Goal: Task Accomplishment & Management: Complete application form

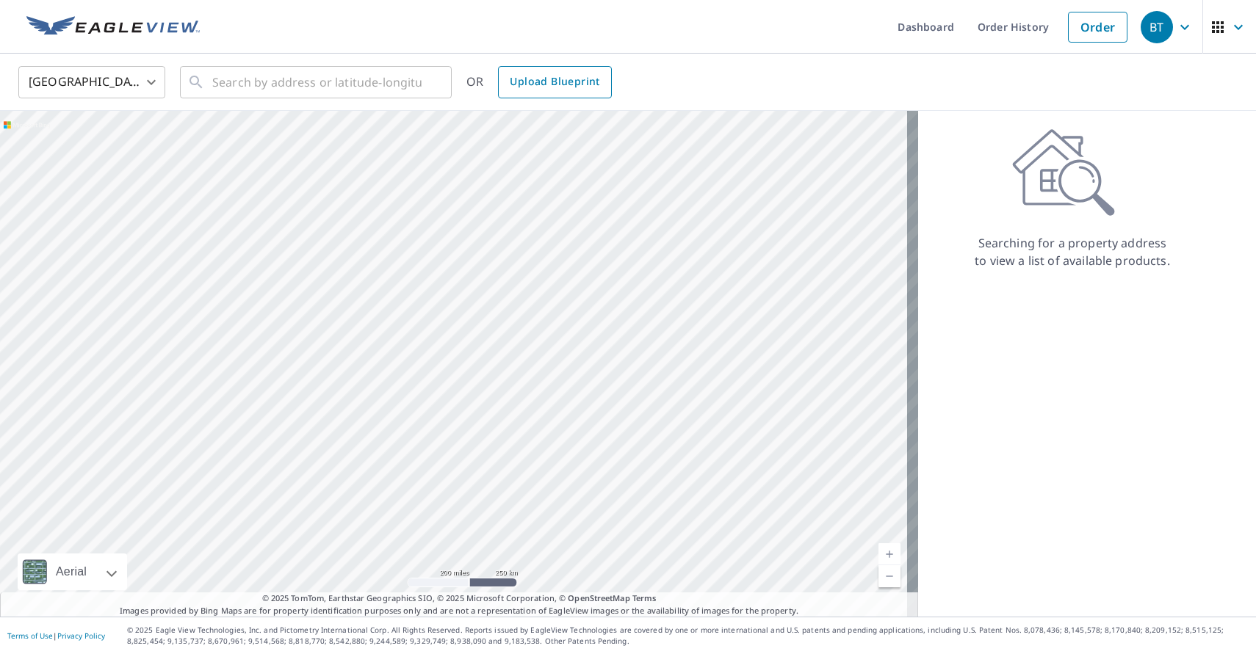
click at [562, 80] on span "Upload Blueprint" at bounding box center [555, 82] width 90 height 18
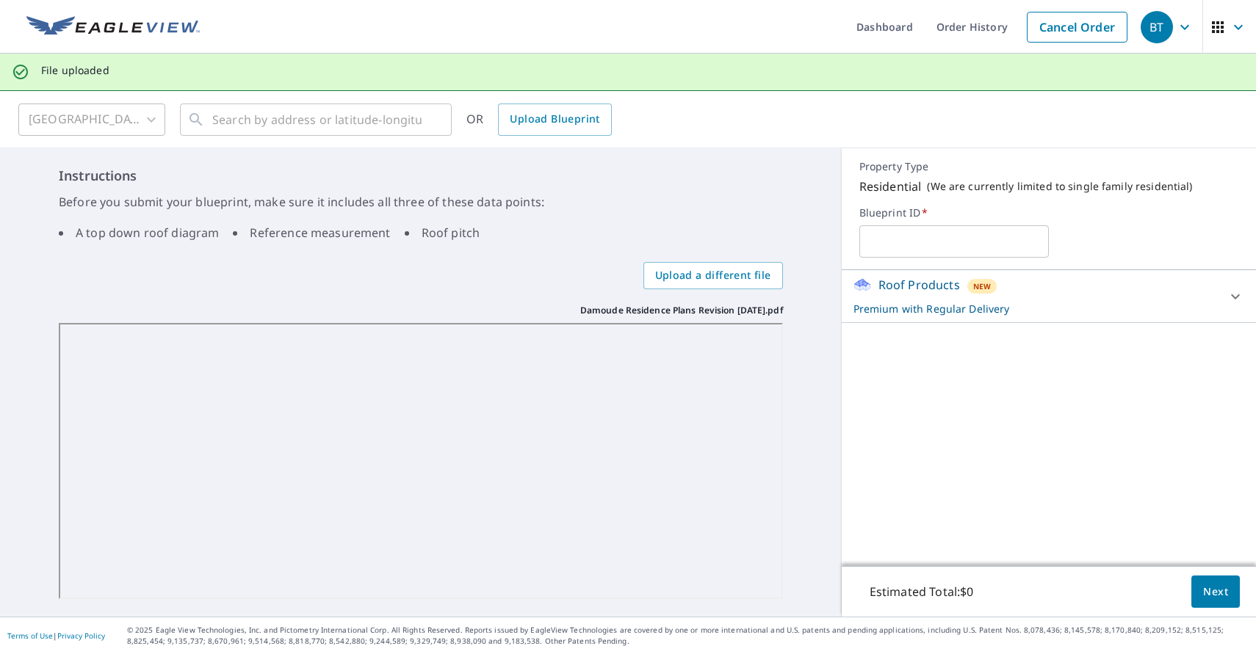
click at [918, 250] on input "text" at bounding box center [953, 241] width 189 height 41
type input "Damoude"
click at [1041, 428] on div "Roof Products New Premium with Regular Delivery Premium $0 Delivery Regular $0 …" at bounding box center [1049, 418] width 414 height 296
click at [1226, 300] on icon at bounding box center [1235, 297] width 18 height 18
click at [1138, 475] on div "Roof Products New Premium with Regular Delivery Premium $0 Delivery Regular $0 …" at bounding box center [1049, 418] width 414 height 296
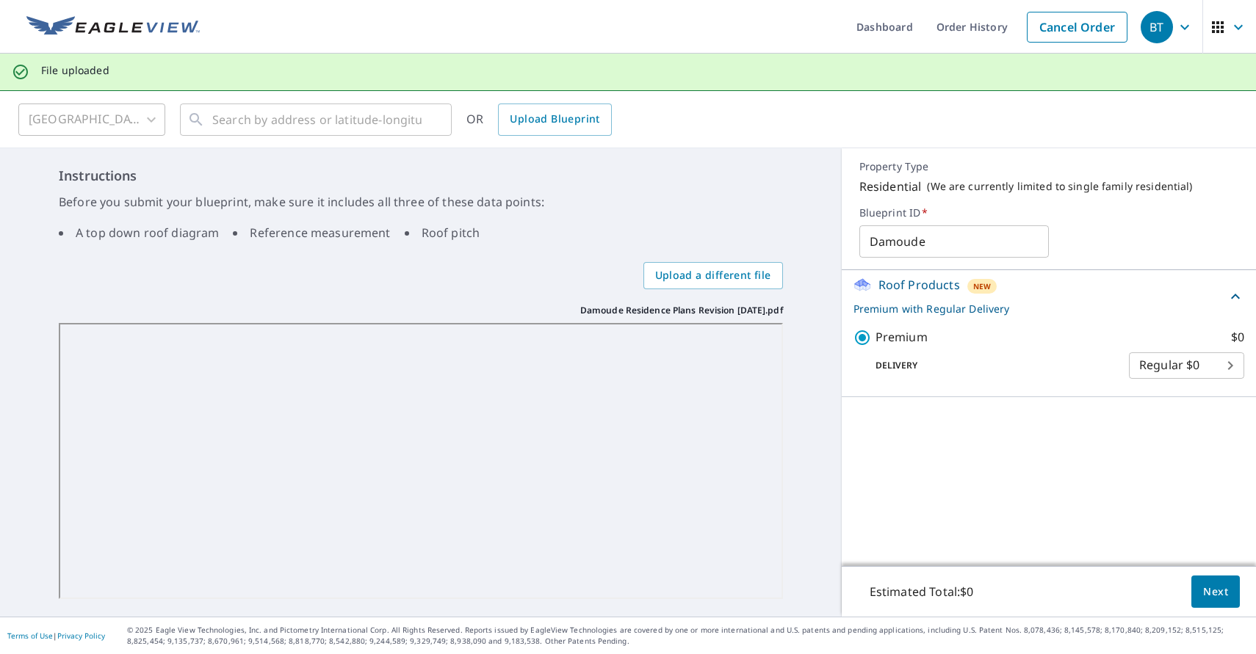
click at [1196, 580] on button "Next" at bounding box center [1215, 592] width 48 height 33
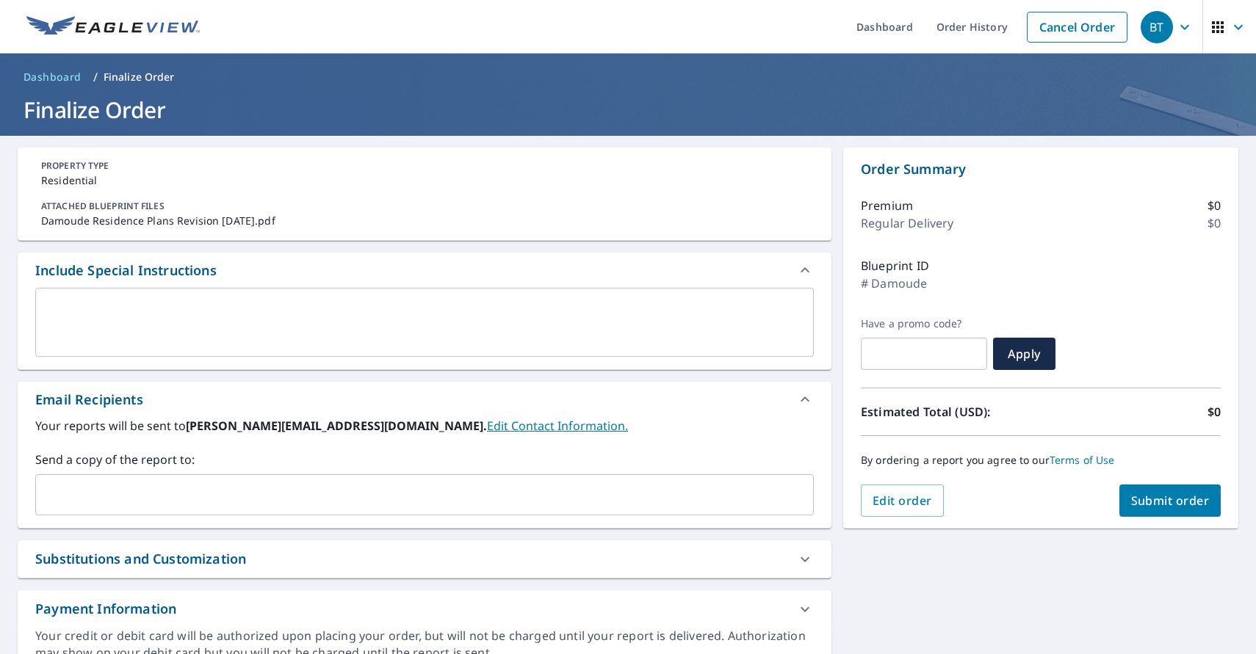
click at [1133, 499] on span "Submit order" at bounding box center [1170, 501] width 79 height 16
